Goal: Check status: Check status

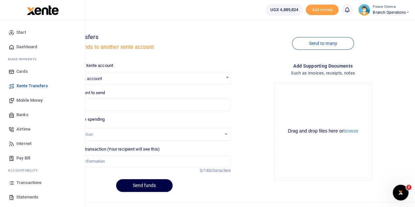
click at [27, 181] on span "Transactions" at bounding box center [28, 182] width 25 height 7
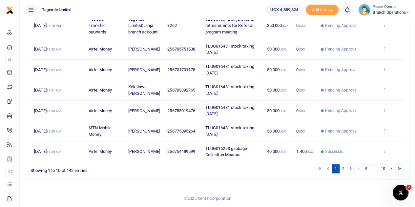
scroll to position [233, 0]
click at [344, 169] on link "2" at bounding box center [343, 168] width 8 height 9
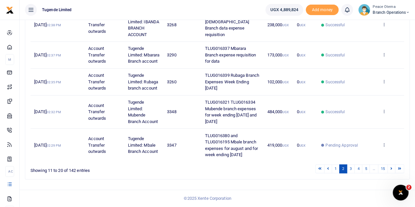
scroll to position [297, 0]
click at [336, 169] on link "1" at bounding box center [336, 168] width 8 height 9
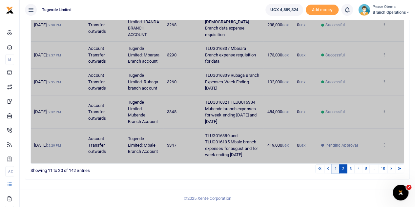
click at [336, 169] on link "1" at bounding box center [336, 168] width 8 height 9
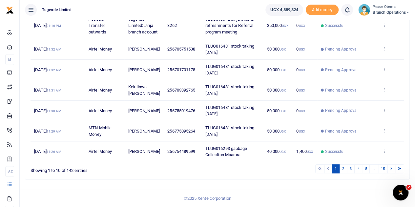
scroll to position [233, 0]
